Goal: Task Accomplishment & Management: Use online tool/utility

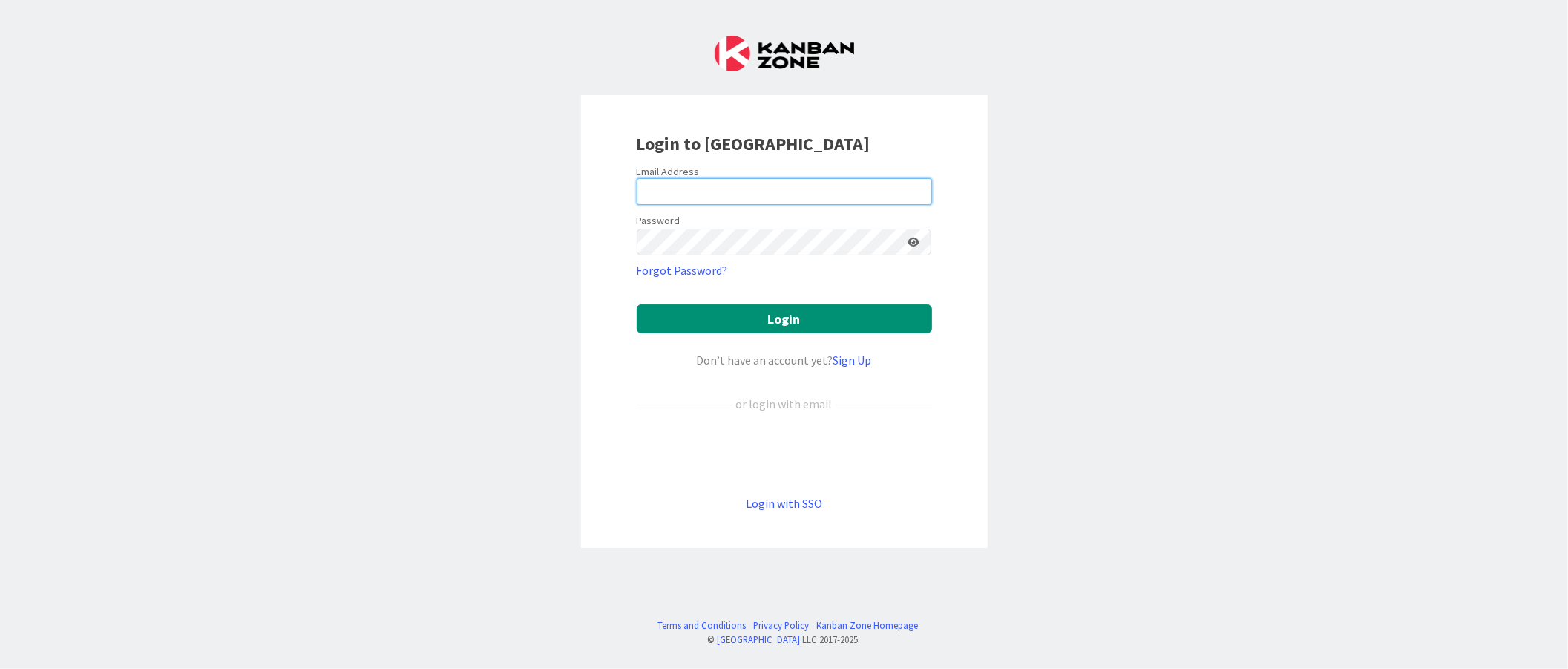
click at [697, 186] on input "email" at bounding box center [784, 192] width 295 height 27
click at [0, 669] on com-1password-button at bounding box center [0, 669] width 0 height 0
type input "[PERSON_NAME][EMAIL_ADDRESS][PERSON_NAME][DOMAIN_NAME]"
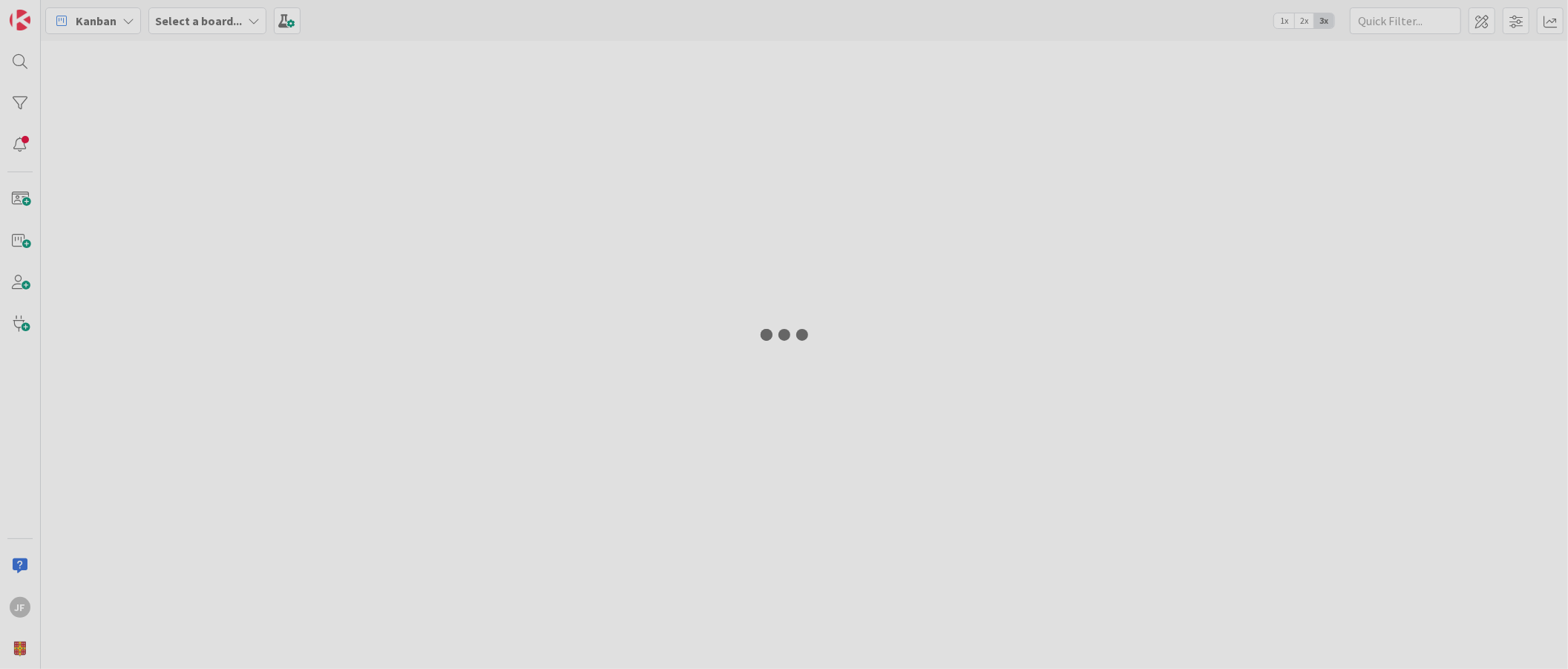
click at [758, 323] on div at bounding box center [804, 355] width 1527 height 628
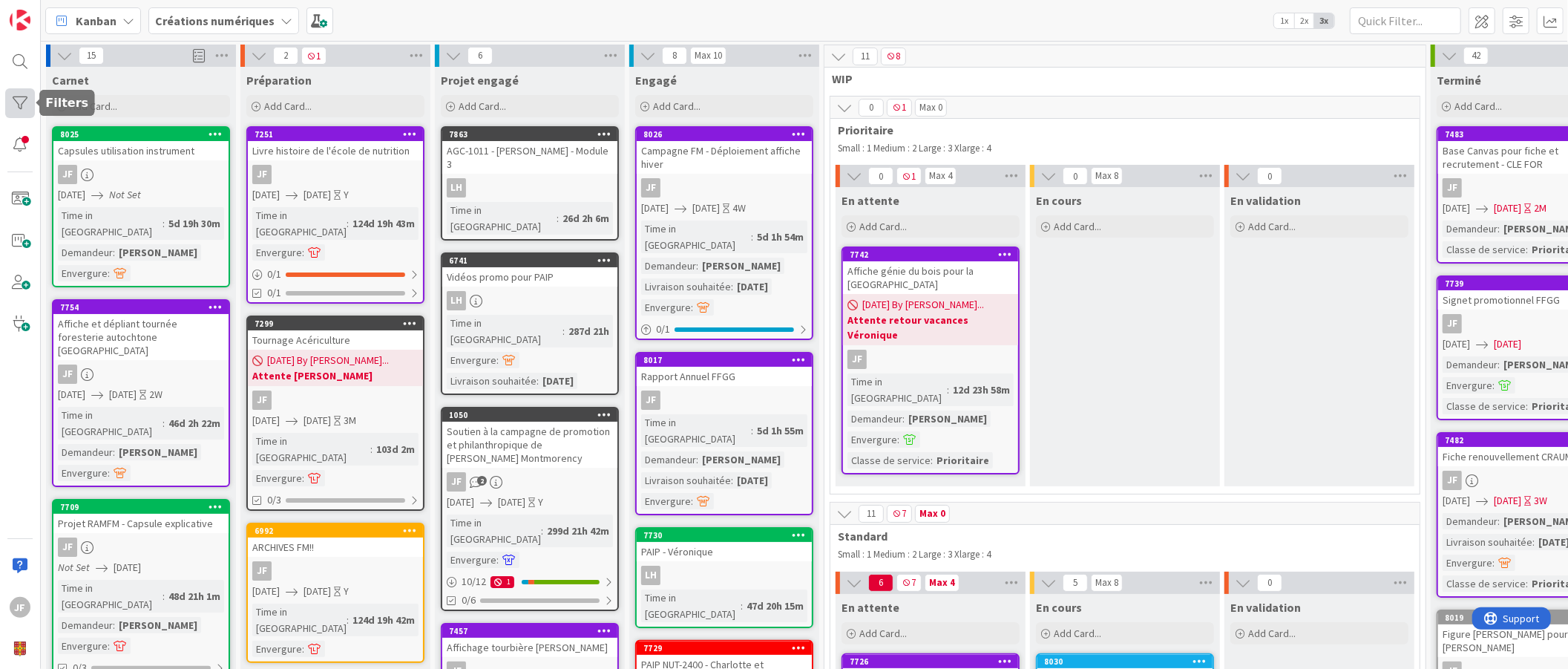
click at [10, 102] on div at bounding box center [19, 103] width 29 height 29
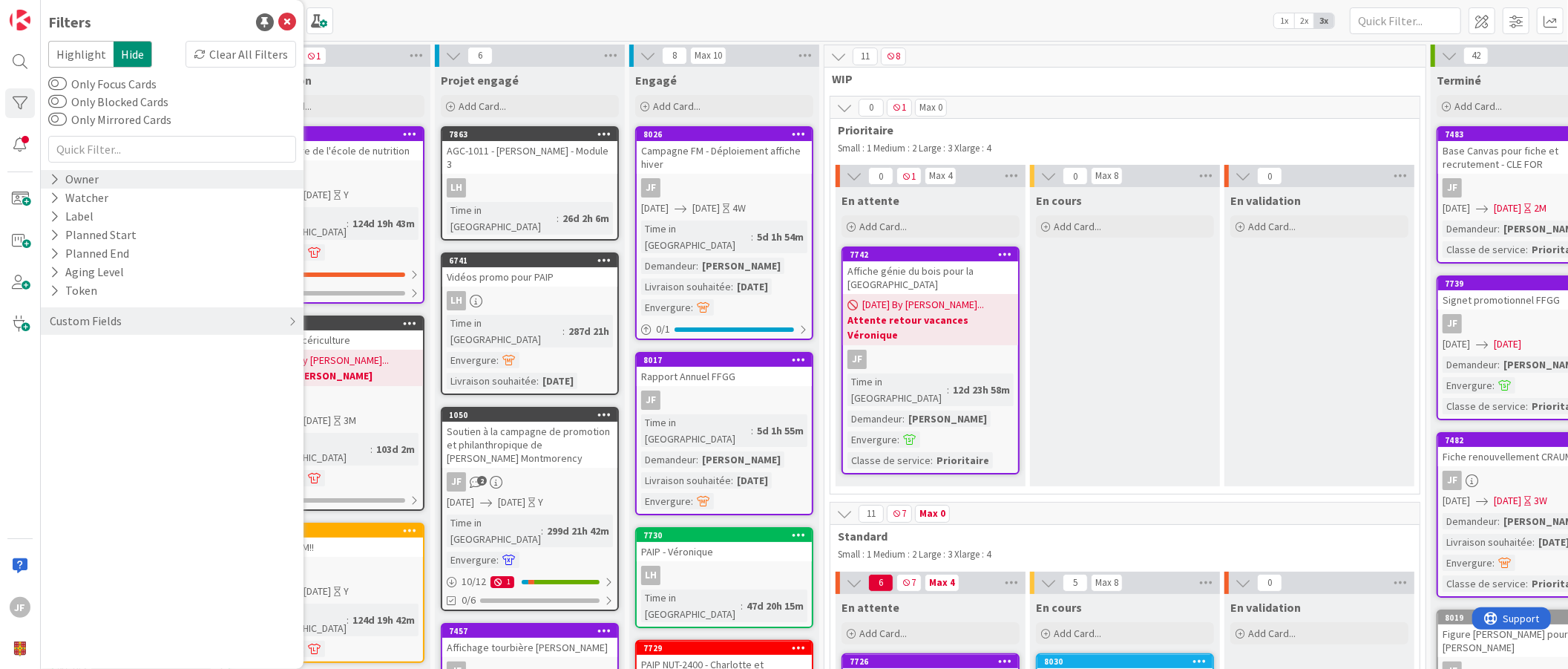
click at [56, 178] on icon at bounding box center [54, 179] width 10 height 13
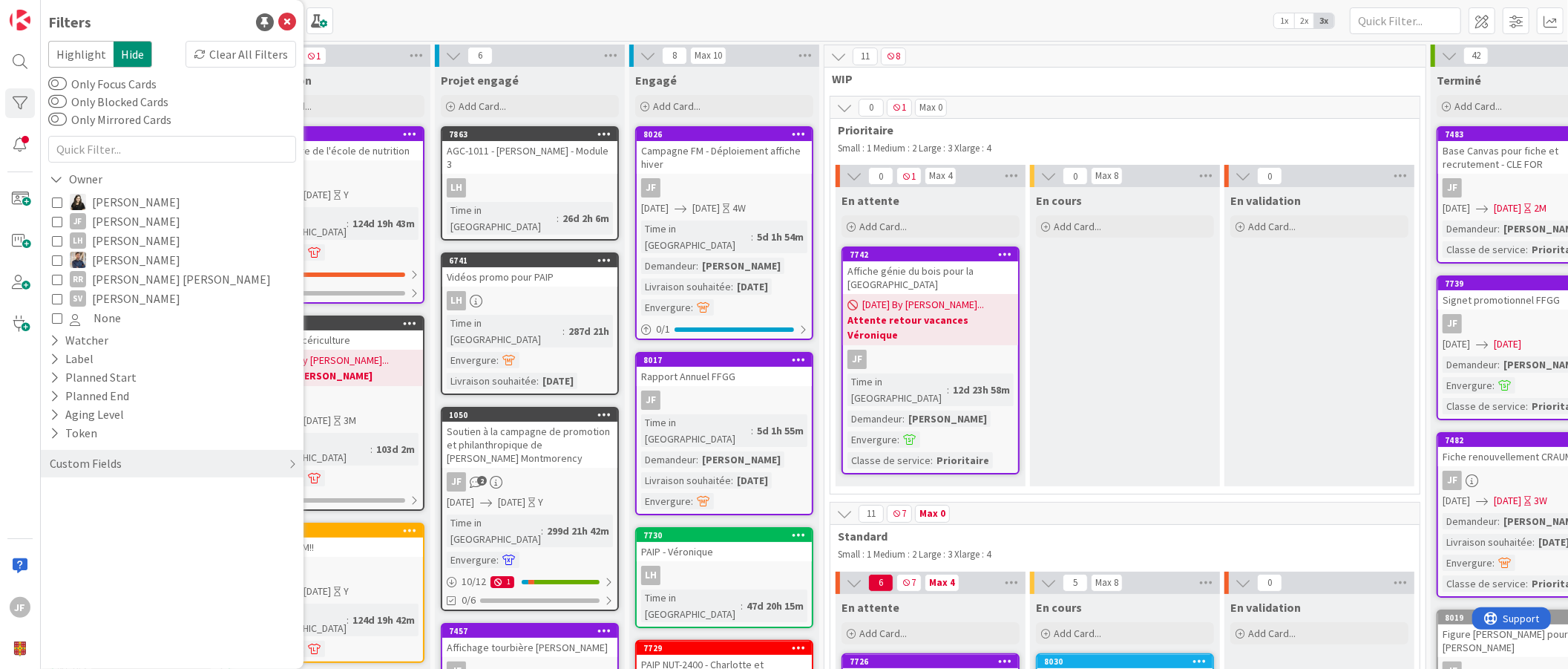
click at [57, 216] on icon at bounding box center [57, 221] width 10 height 10
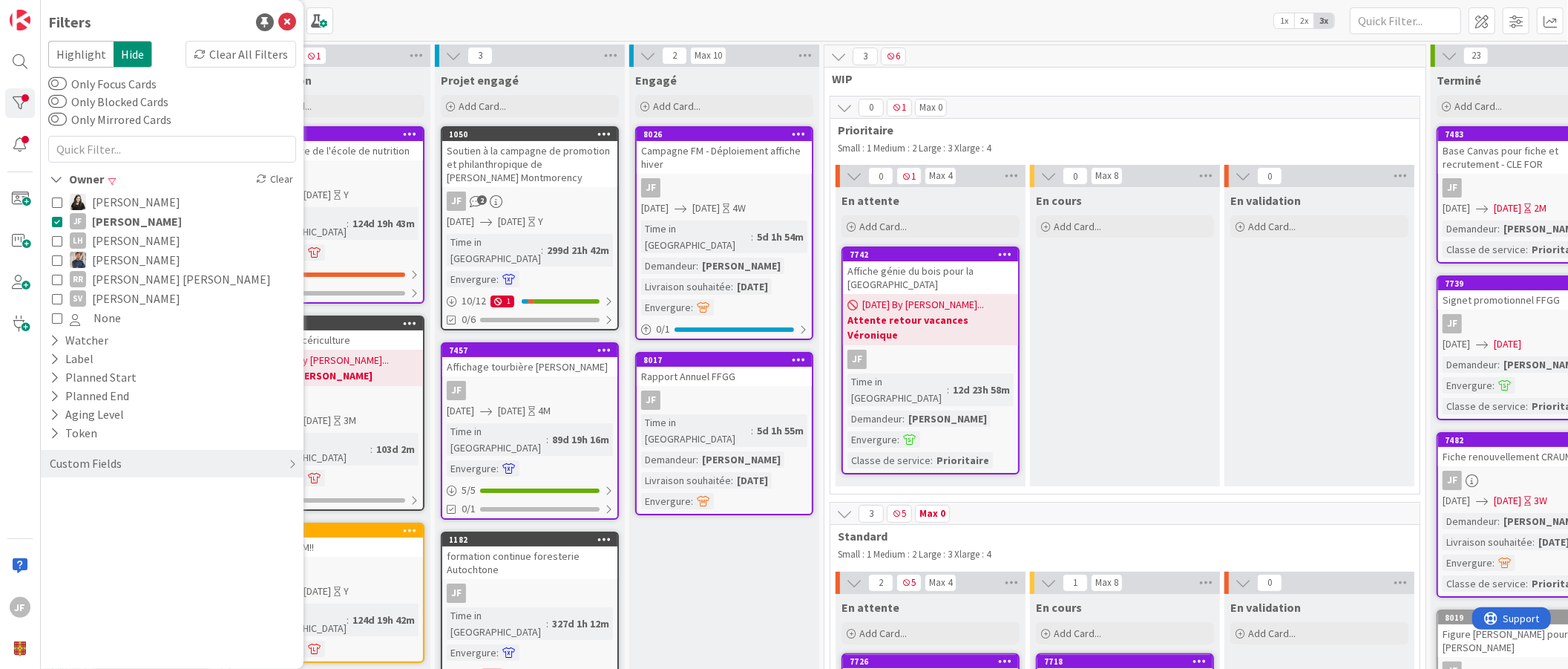
click at [58, 316] on icon at bounding box center [57, 318] width 10 height 10
click at [289, 19] on icon at bounding box center [287, 22] width 18 height 18
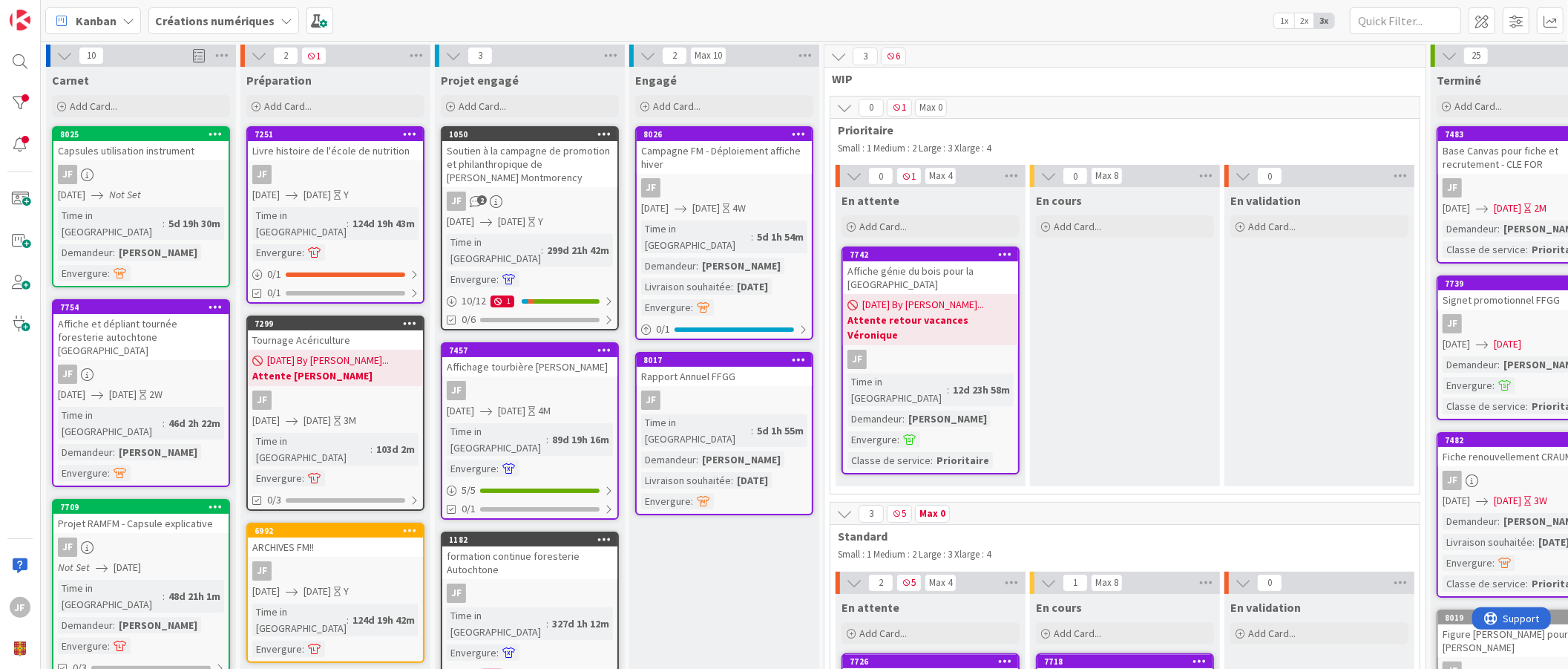
click at [1061, 303] on div "En cours Add Card..." at bounding box center [1125, 337] width 190 height 299
